Goal: Task Accomplishment & Management: Manage account settings

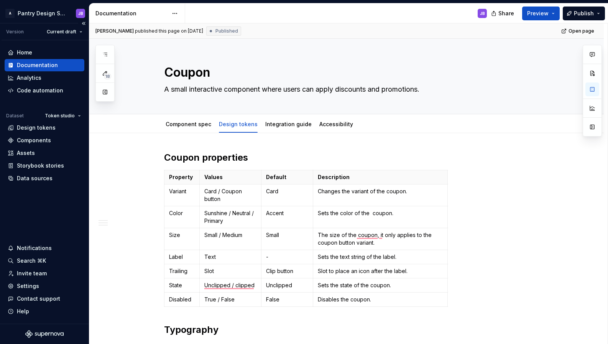
scroll to position [764, 0]
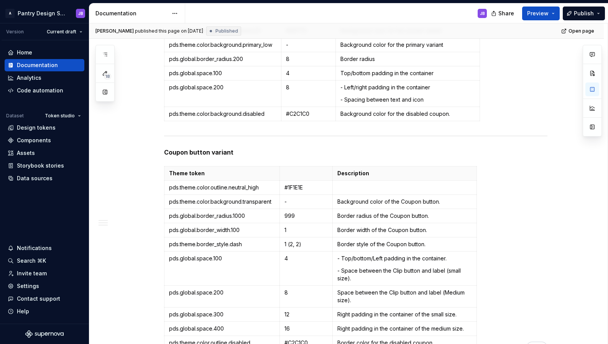
type textarea "*"
click at [25, 275] on div "Invite team" at bounding box center [32, 273] width 30 height 8
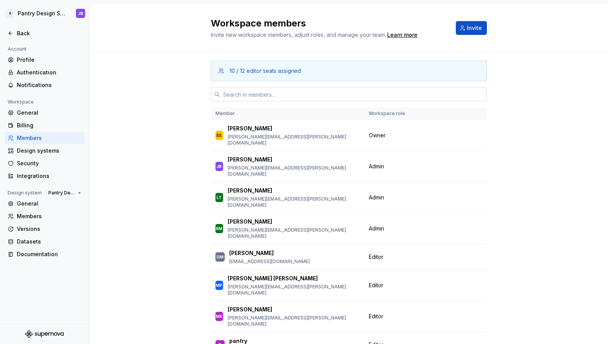
click at [296, 96] on input "text" at bounding box center [353, 94] width 267 height 14
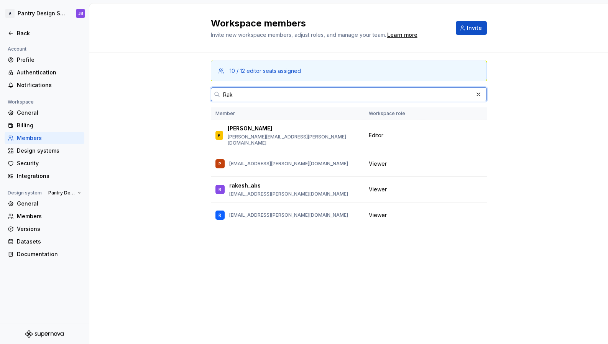
type input "Rak"
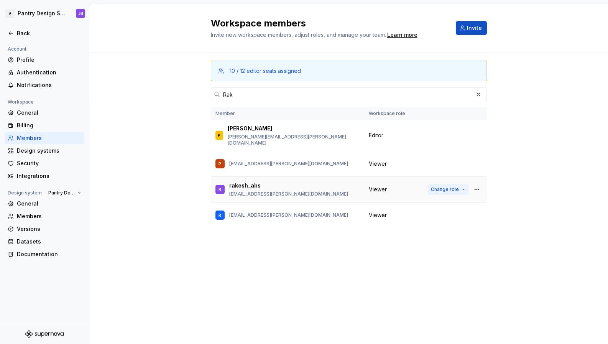
click at [458, 186] on span "Change role" at bounding box center [445, 189] width 28 height 6
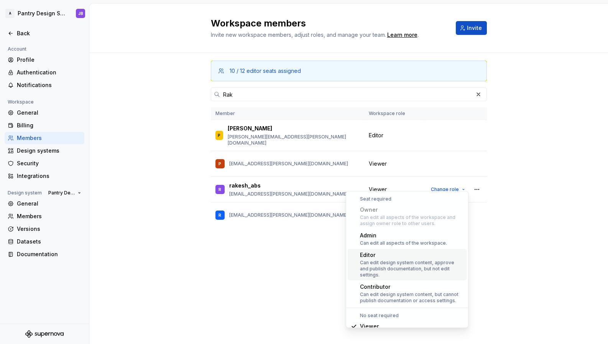
click at [402, 260] on div "Can edit design system content, approve and publish documentation, but not edit…" at bounding box center [411, 268] width 103 height 18
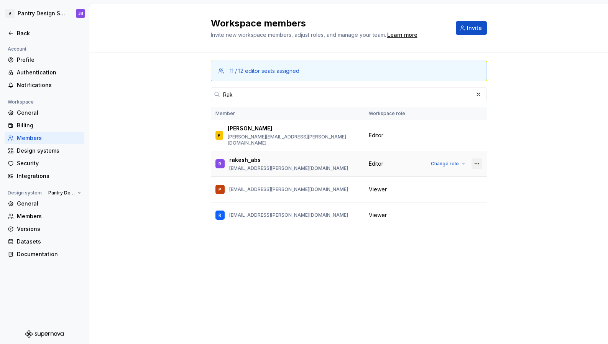
click at [476, 158] on button "button" at bounding box center [476, 163] width 11 height 11
click at [456, 228] on div "11 / 12 editor seats assigned Rak Member Workspace role P Prabitha [EMAIL_ADDRE…" at bounding box center [349, 155] width 276 height 204
click at [29, 58] on div "Profile" at bounding box center [49, 60] width 64 height 8
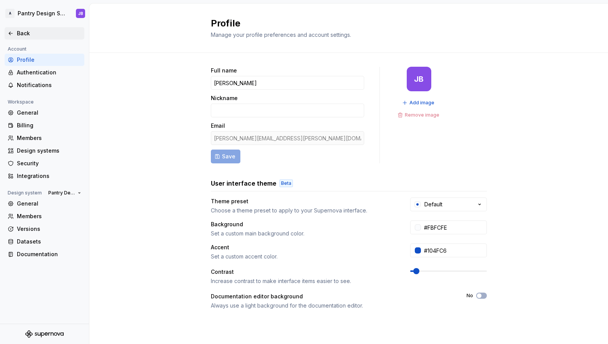
click at [23, 32] on div "Back" at bounding box center [49, 34] width 64 height 8
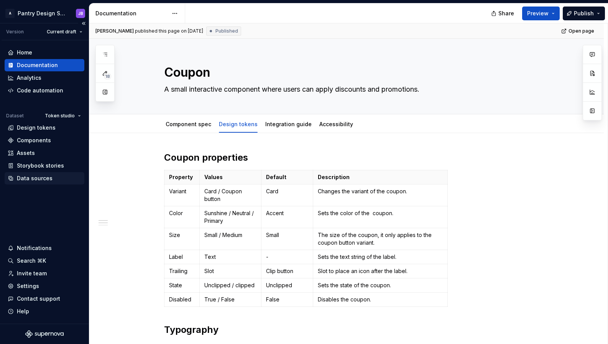
type textarea "*"
